Goal: Complete application form

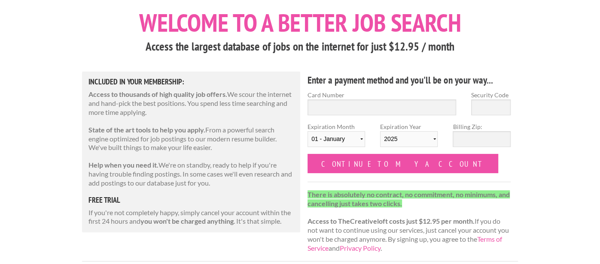
scroll to position [45, 0]
